Goal: Information Seeking & Learning: Learn about a topic

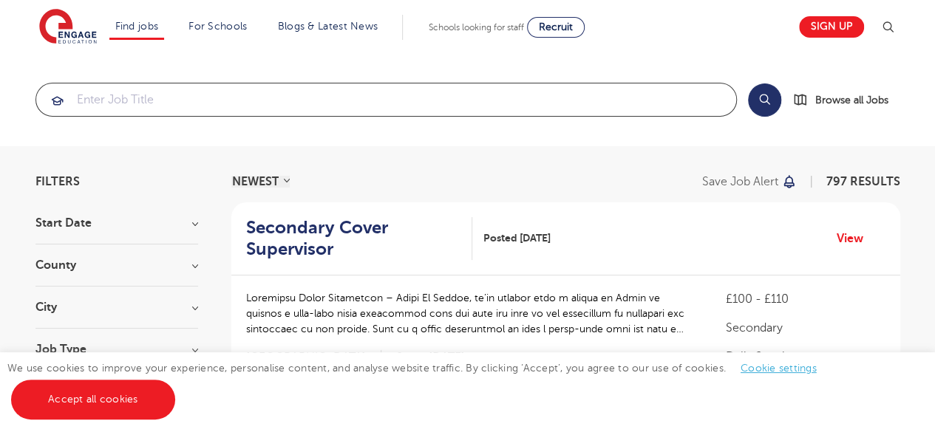
click at [103, 100] on input "search" at bounding box center [386, 100] width 700 height 33
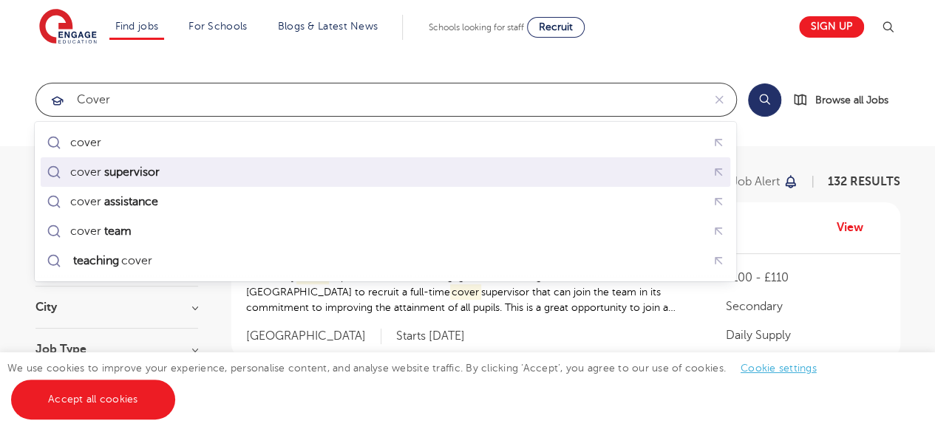
click at [161, 171] on mark "supervisor" at bounding box center [131, 172] width 60 height 18
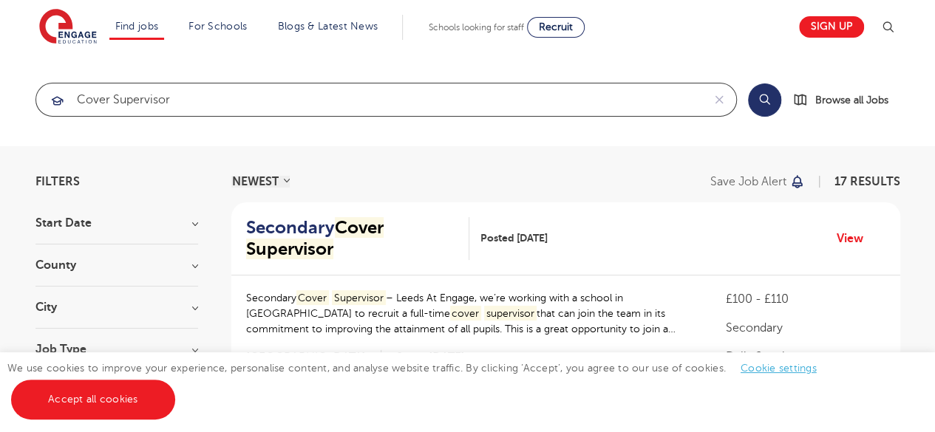
type input "cover supervisor"
click at [529, 126] on div "cover supervisor" at bounding box center [385, 142] width 701 height 41
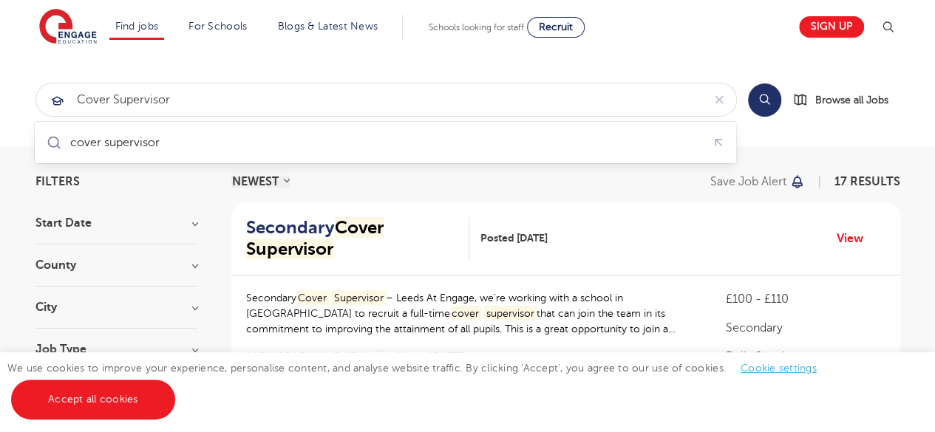
click at [772, 97] on button "Search" at bounding box center [764, 100] width 33 height 33
click at [168, 254] on section "Start Date September 10 Show more County London 7 Haringey 2 Leeds 2 Barking An…" at bounding box center [116, 314] width 163 height 195
click at [194, 260] on h3 "County" at bounding box center [116, 265] width 163 height 12
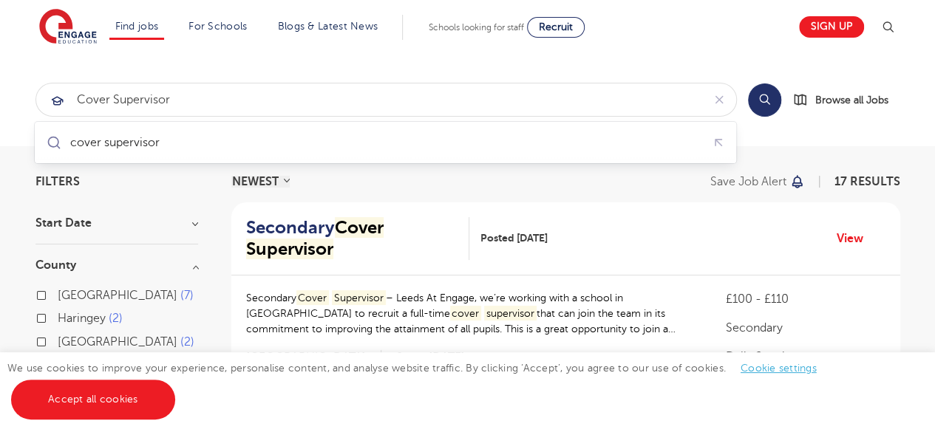
click at [47, 296] on div "London 7" at bounding box center [116, 297] width 163 height 23
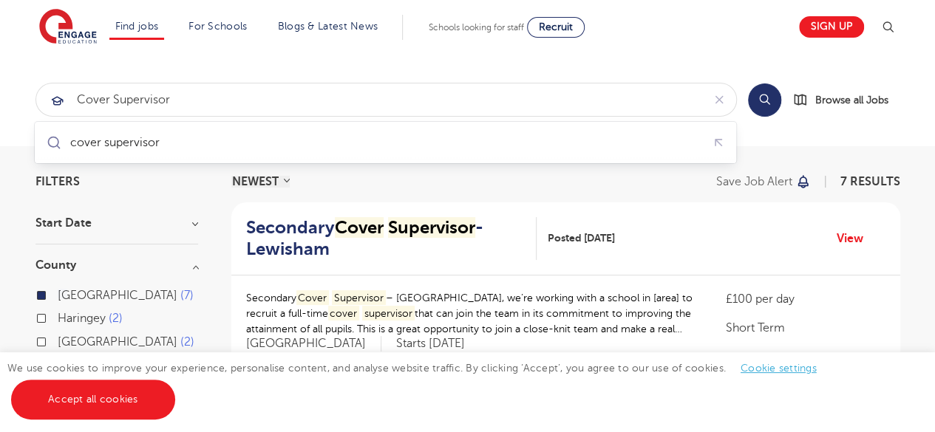
click at [918, 138] on section "cover supervisor Search Browse all Jobs" at bounding box center [467, 99] width 935 height 93
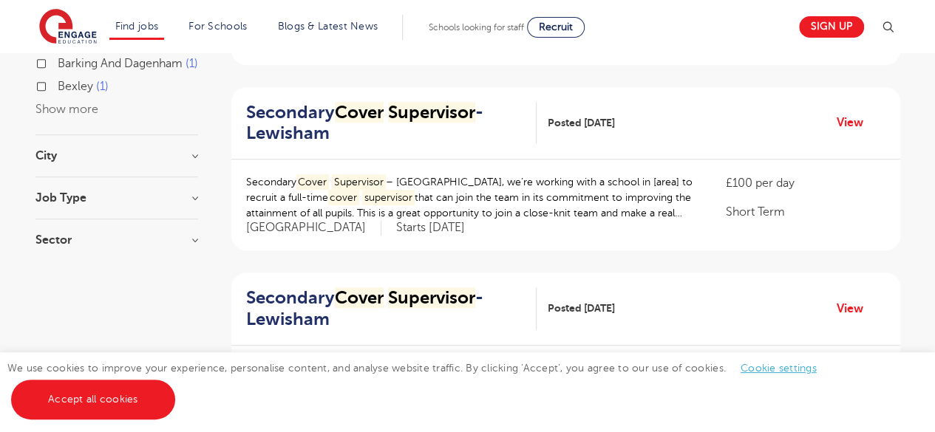
scroll to position [334, 0]
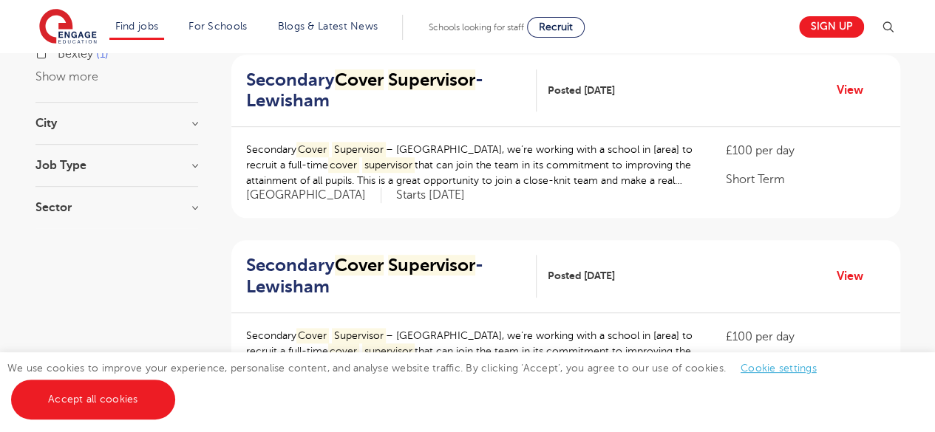
click at [180, 228] on div "Sector Short Term 7 Show more" at bounding box center [116, 215] width 163 height 27
click at [192, 214] on h3 "Sector" at bounding box center [116, 208] width 163 height 12
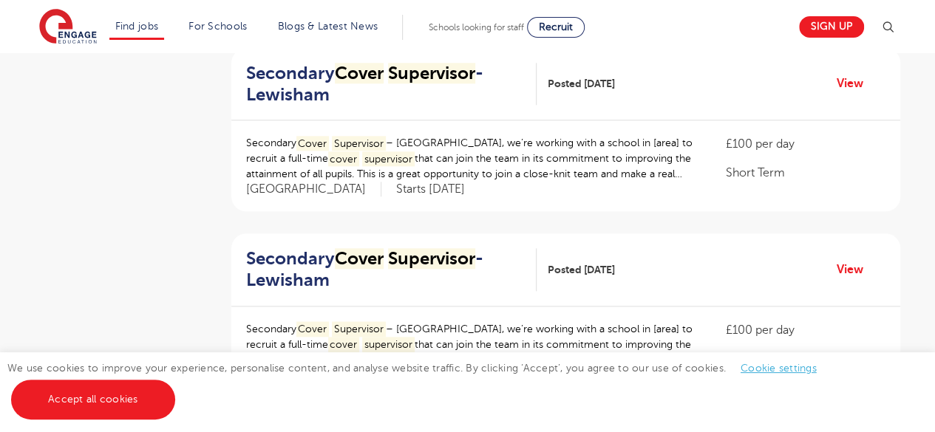
scroll to position [0, 0]
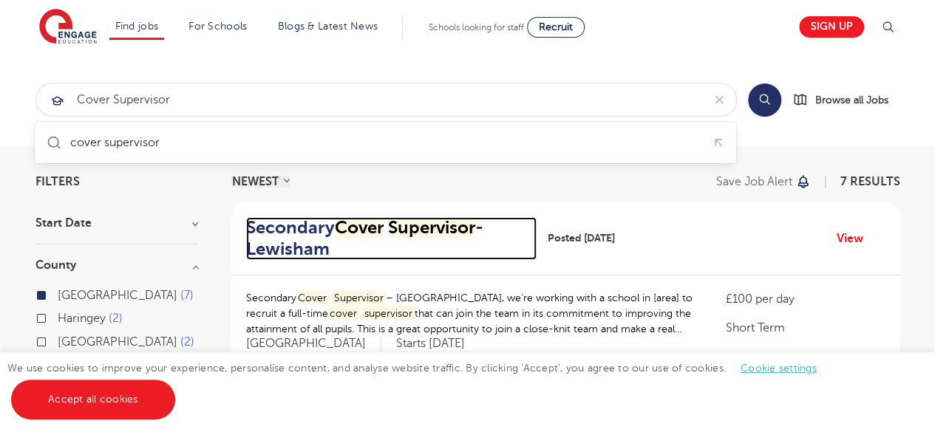
click at [282, 224] on h2 "Secondary Cover Supervisor - Lewisham" at bounding box center [385, 238] width 279 height 43
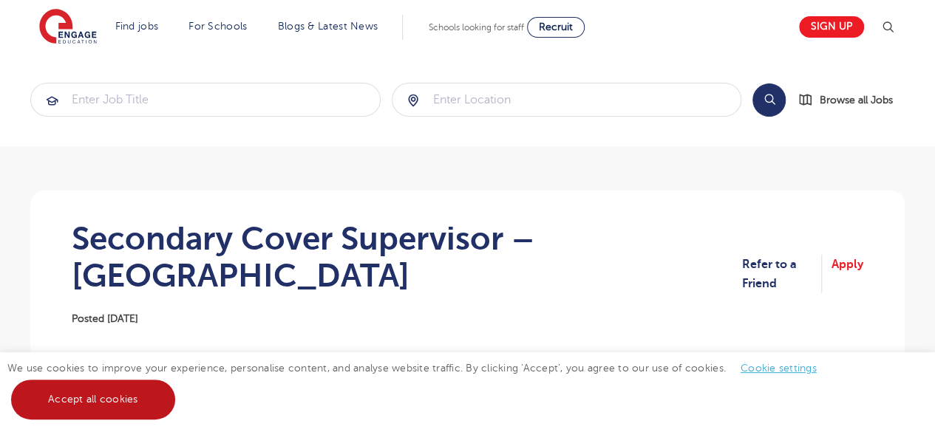
click at [78, 398] on link "Accept all cookies" at bounding box center [93, 400] width 164 height 40
